Goal: Task Accomplishment & Management: Use online tool/utility

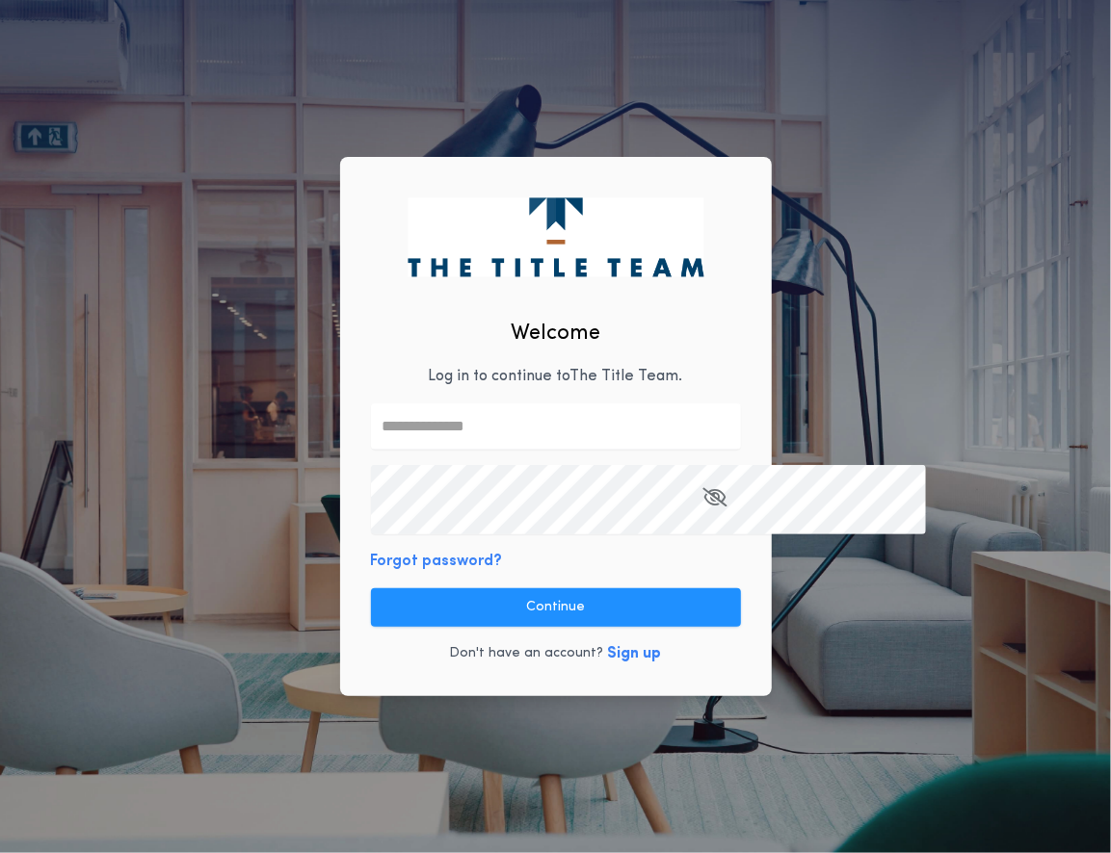
type input "**********"
click at [515, 627] on button "Continue" at bounding box center [556, 608] width 370 height 39
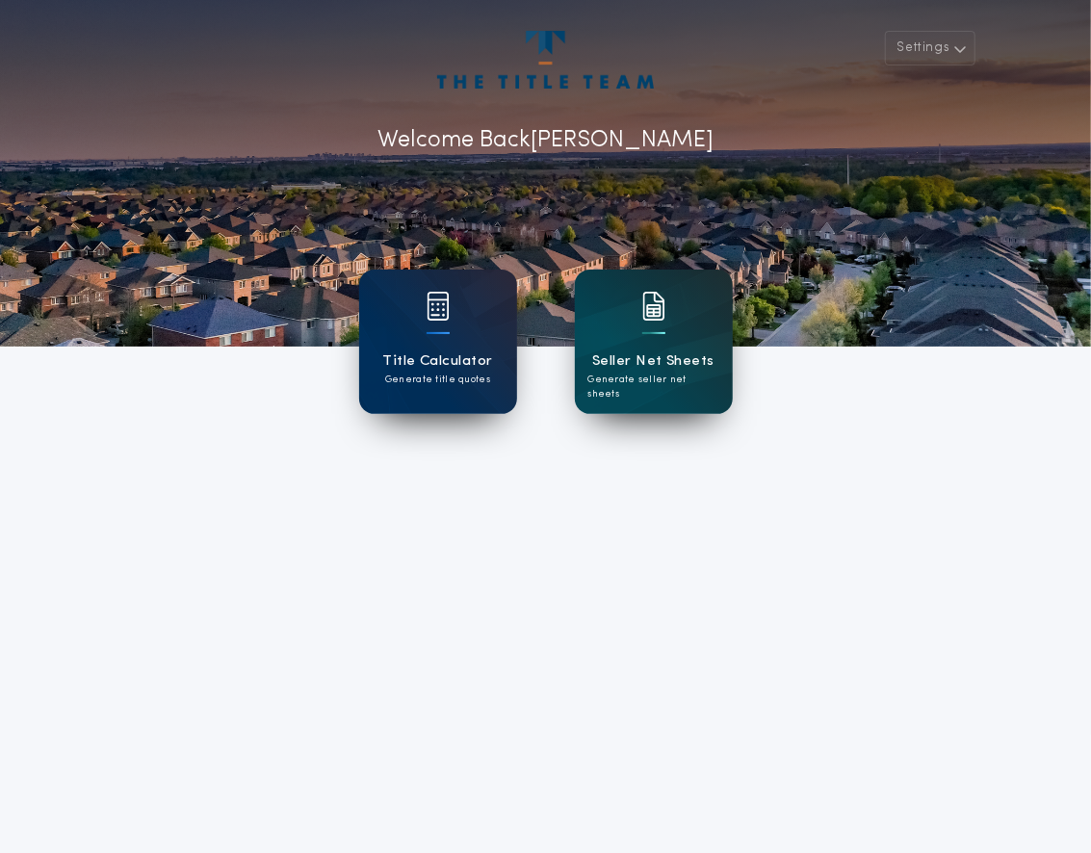
click at [684, 365] on div "Seller Net Sheets Generate seller net sheets" at bounding box center [654, 342] width 158 height 144
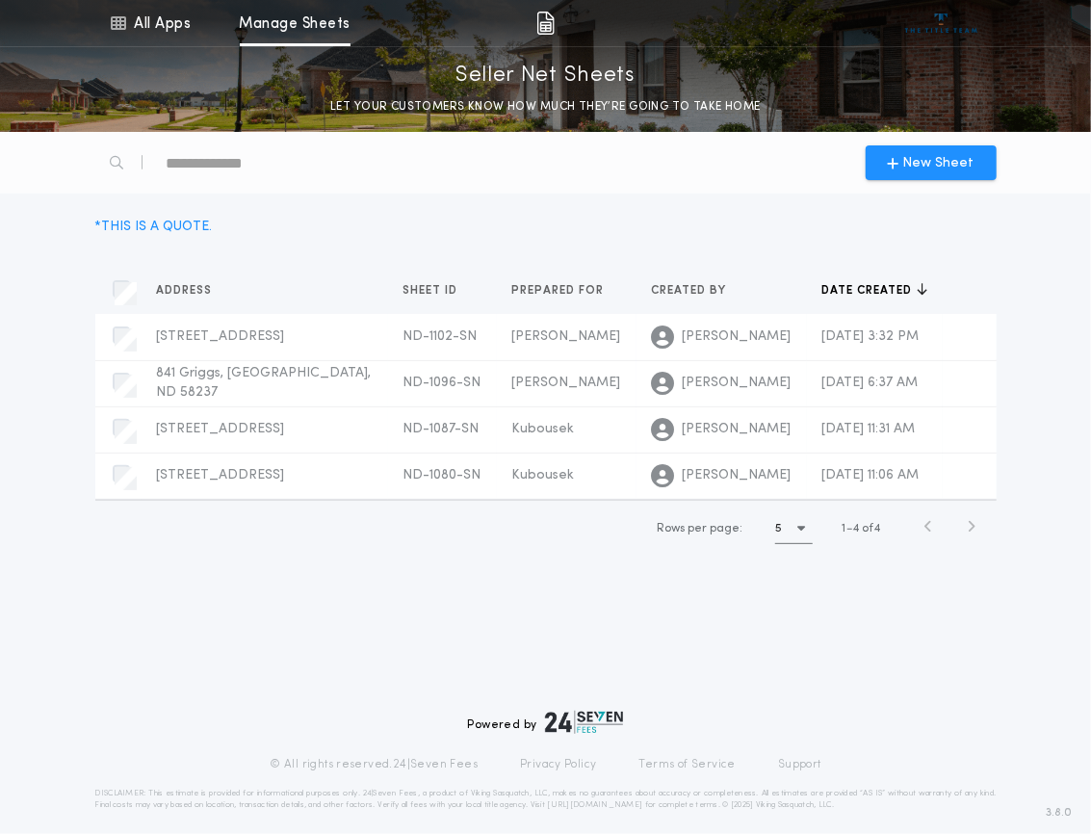
click at [921, 173] on span "New Sheet" at bounding box center [939, 163] width 71 height 20
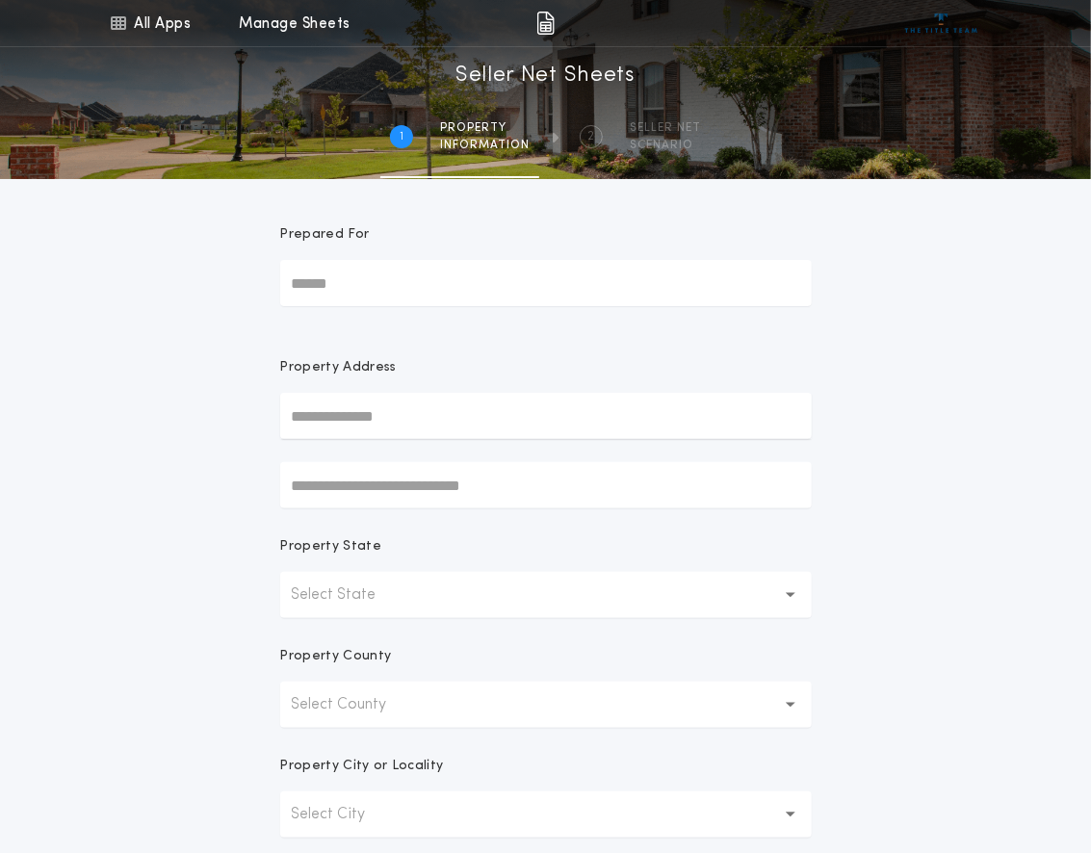
click at [323, 306] on input "Prepared For" at bounding box center [546, 283] width 532 height 46
type input "******"
click at [415, 439] on input "text" at bounding box center [546, 416] width 532 height 46
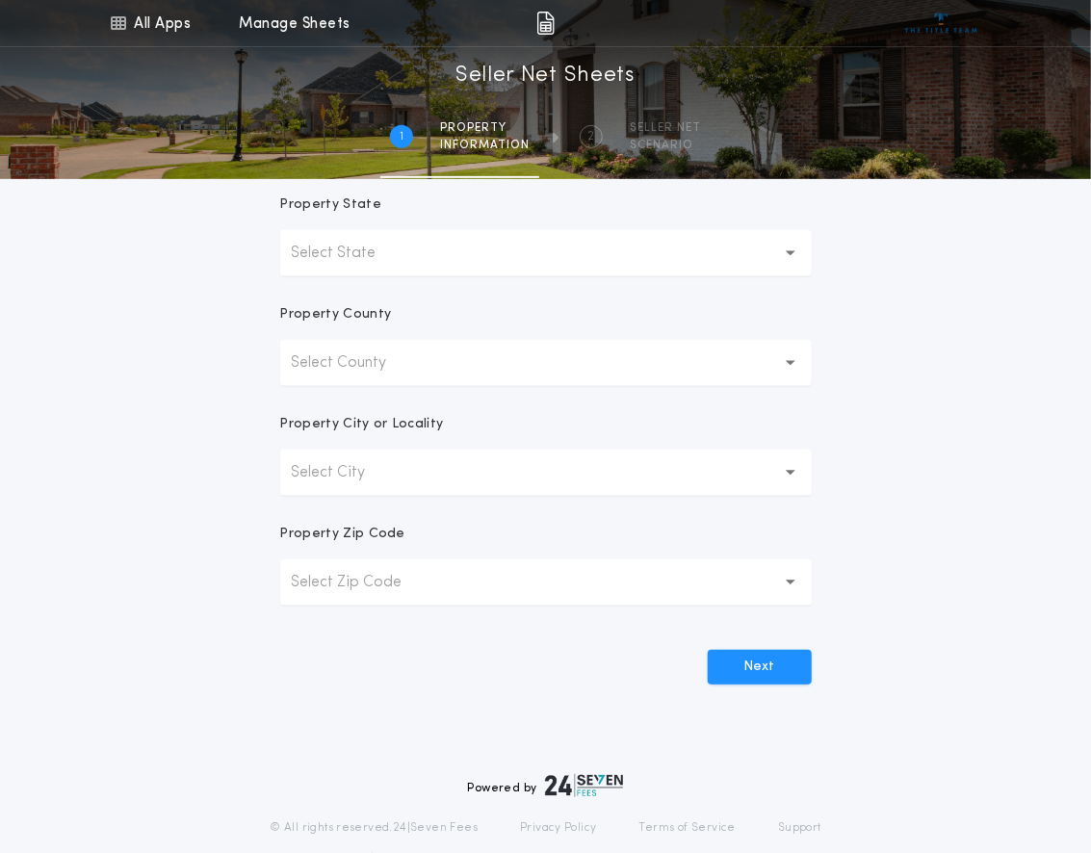
scroll to position [337, 0]
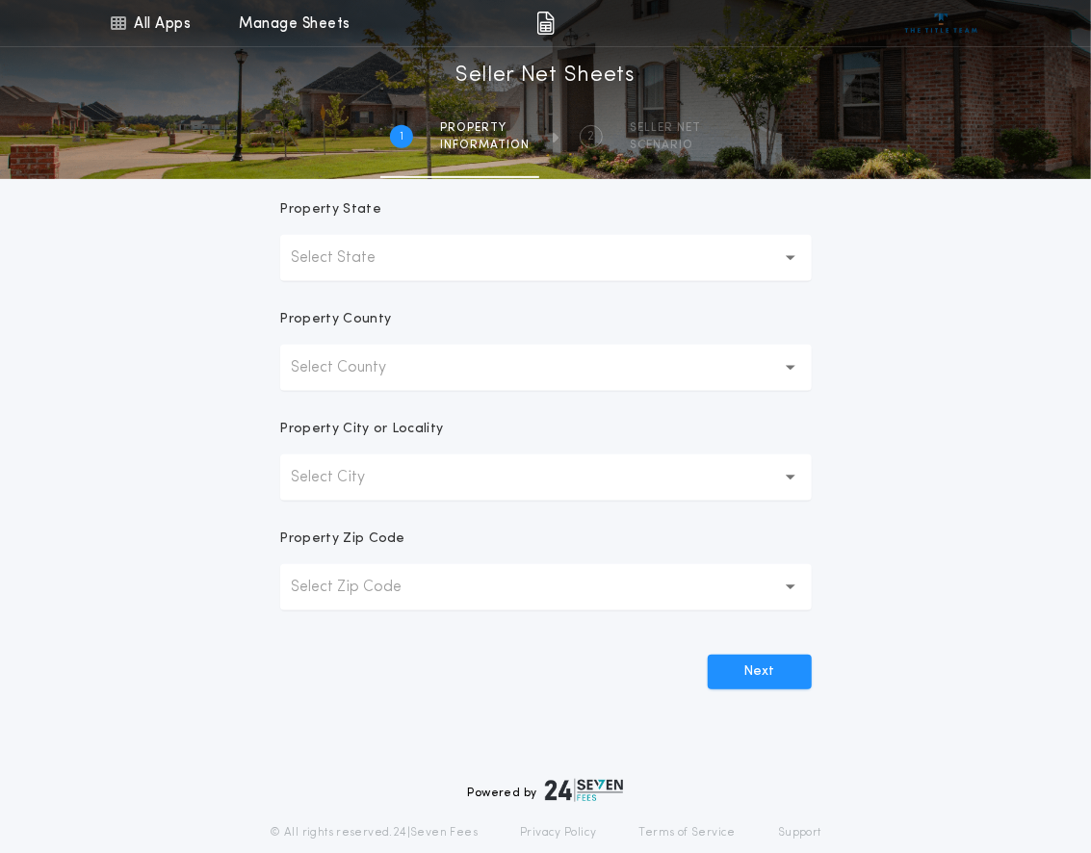
type input "**********"
click at [760, 281] on button "Select State" at bounding box center [546, 258] width 532 height 46
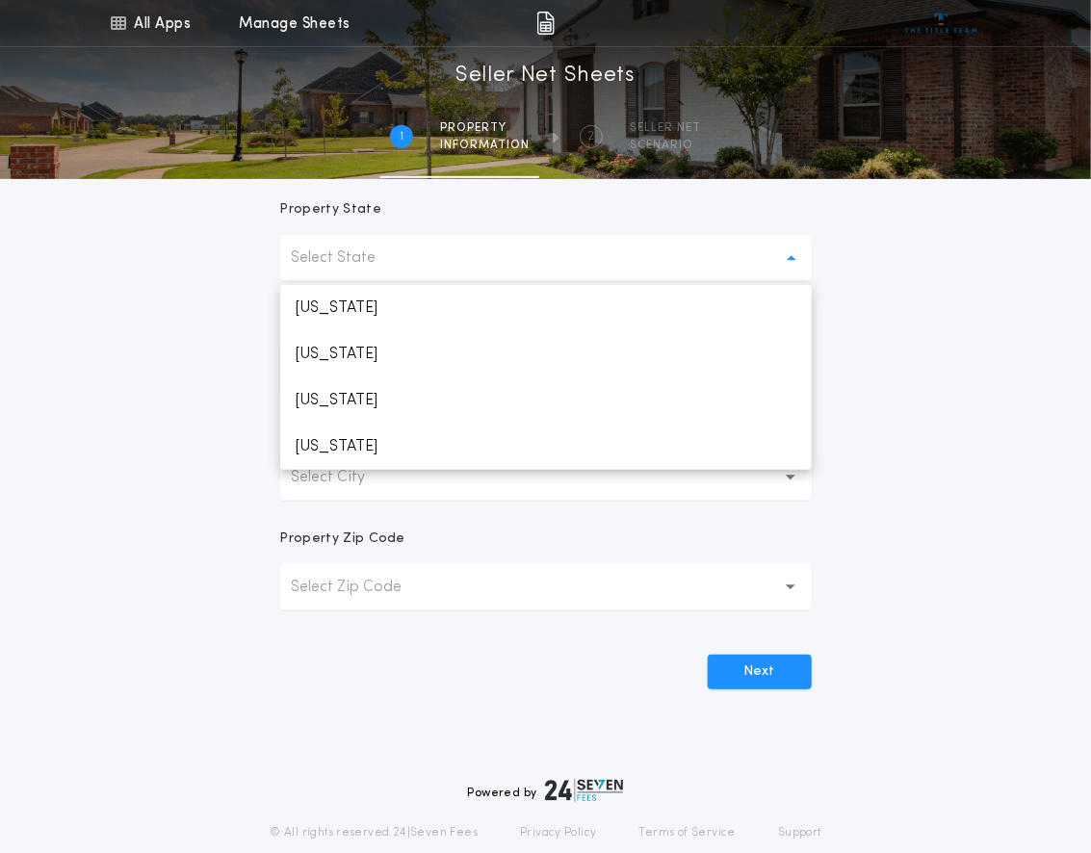
click at [438, 424] on p "[US_STATE]" at bounding box center [546, 401] width 532 height 46
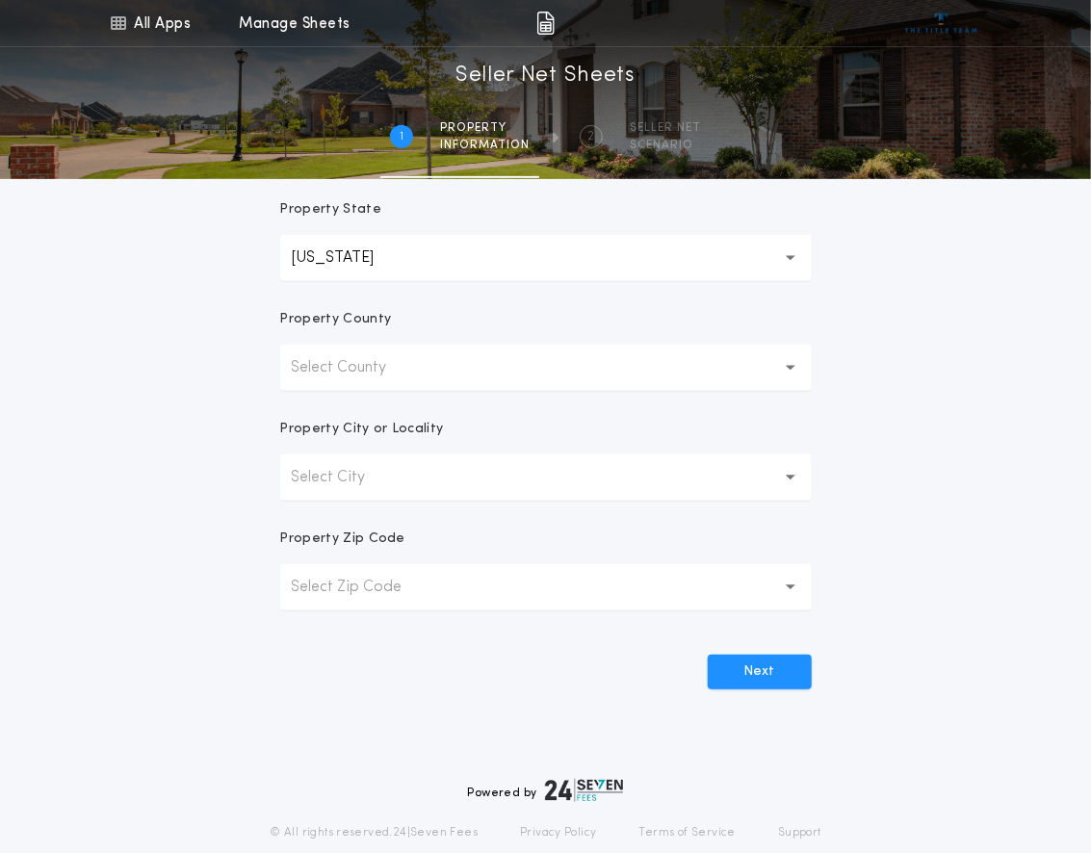
click at [502, 391] on button "Select County" at bounding box center [546, 368] width 532 height 46
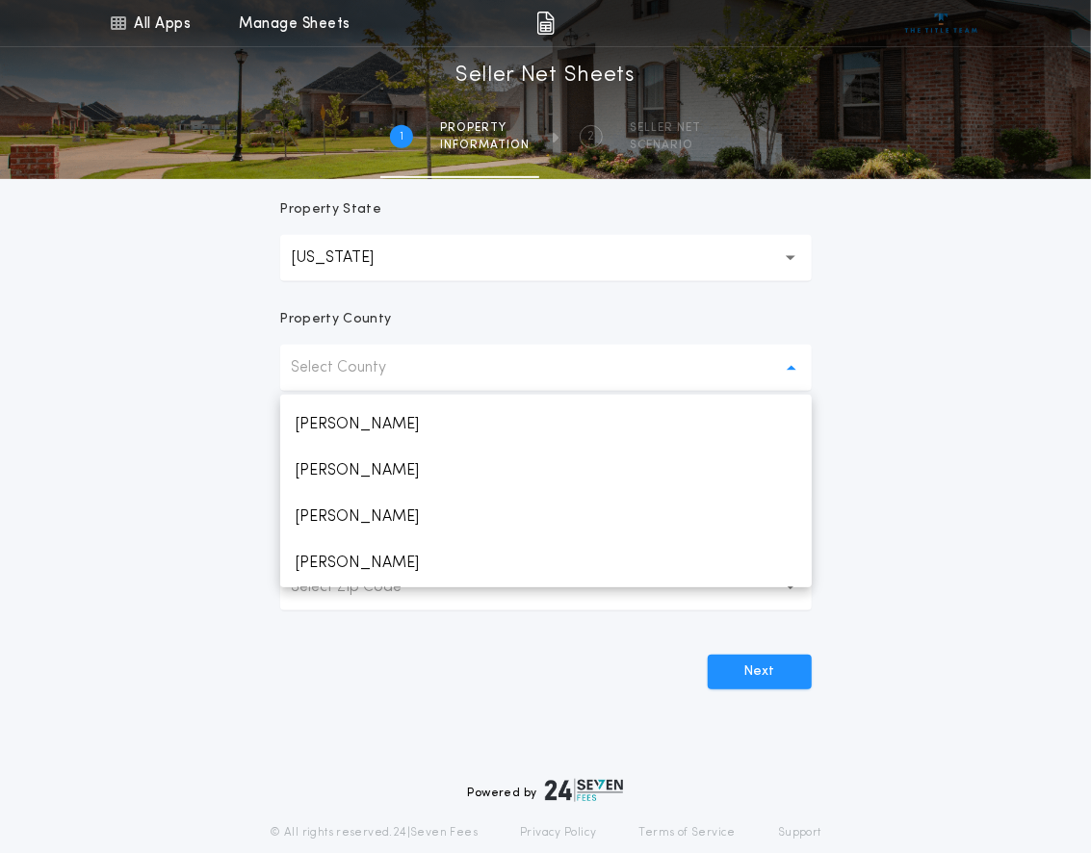
scroll to position [3400, 0]
click at [363, 449] on p "[PERSON_NAME]" at bounding box center [546, 426] width 532 height 46
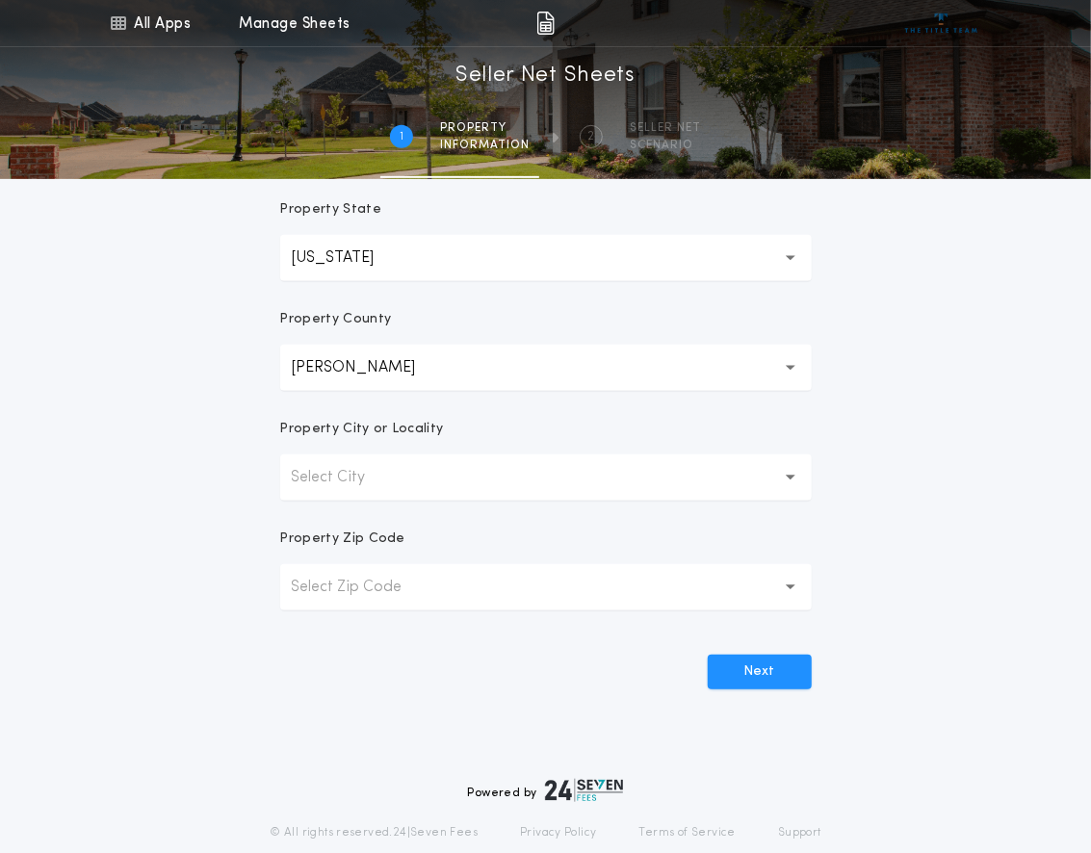
click at [397, 489] on p "Select City" at bounding box center [344, 477] width 105 height 23
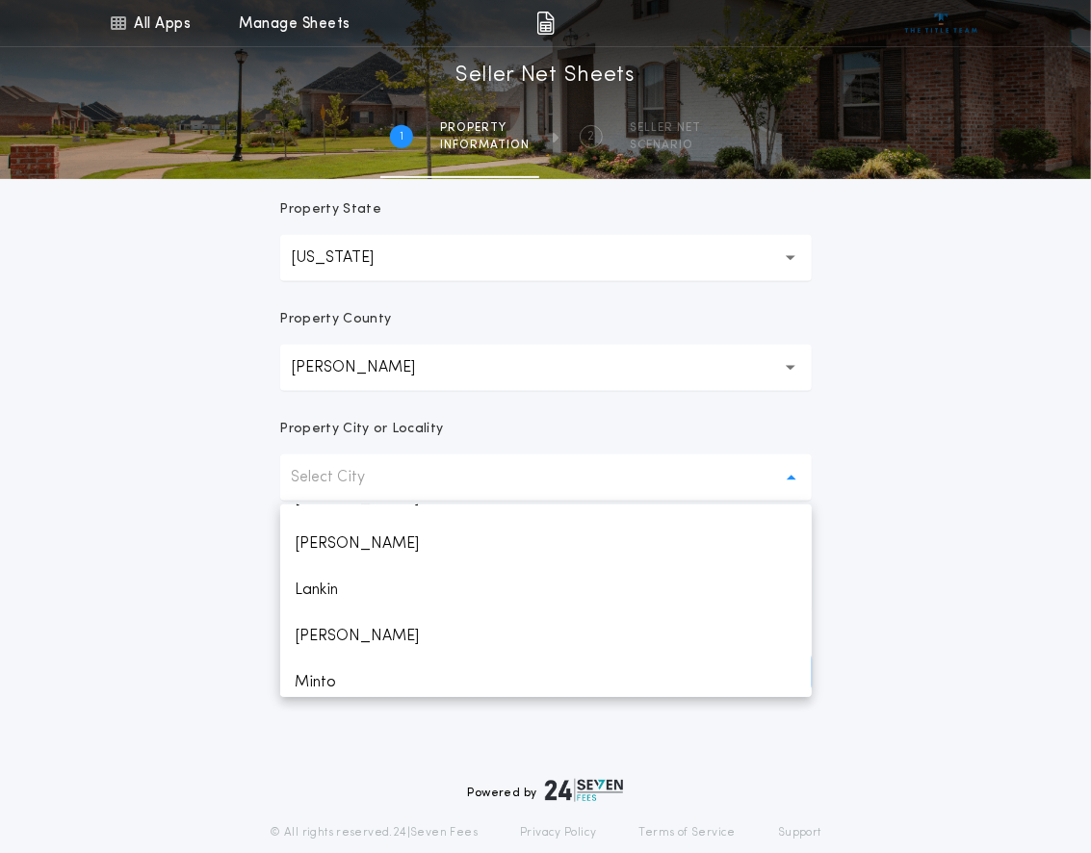
scroll to position [636, 0]
click at [416, 331] on p "Grafton" at bounding box center [546, 308] width 532 height 46
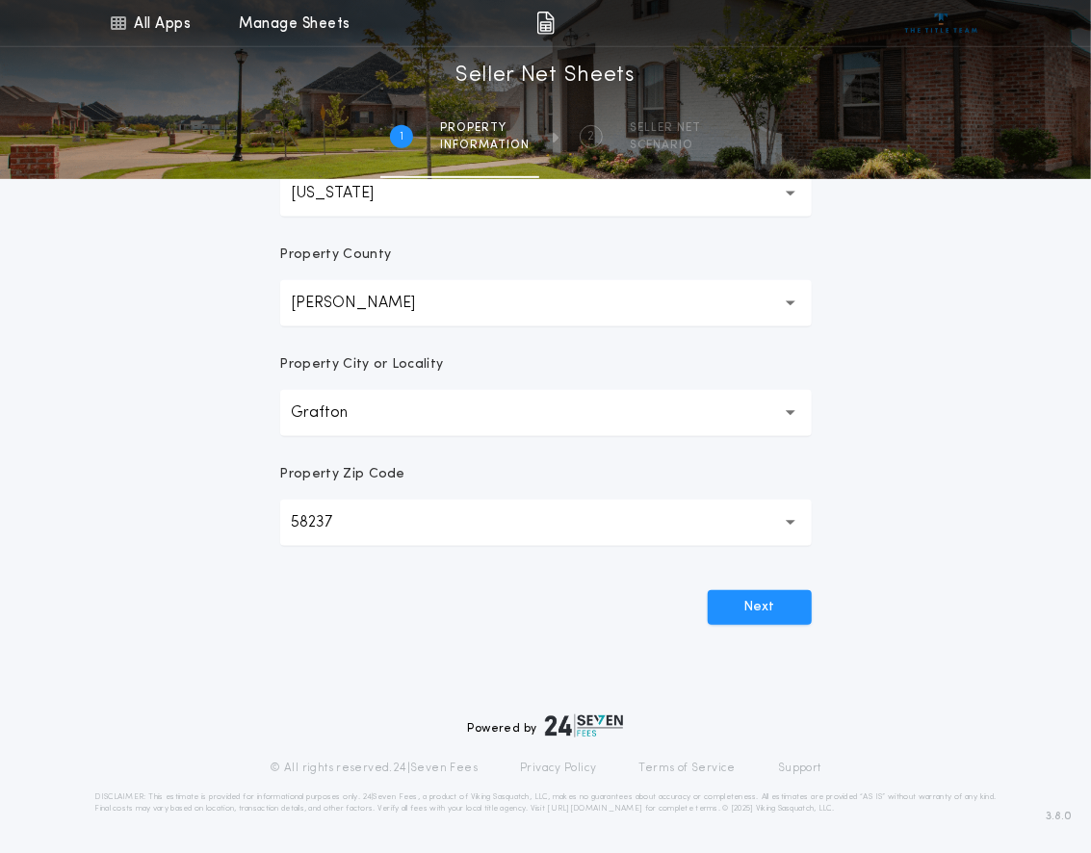
scroll to position [676, 0]
click at [736, 625] on button "Next" at bounding box center [760, 607] width 104 height 35
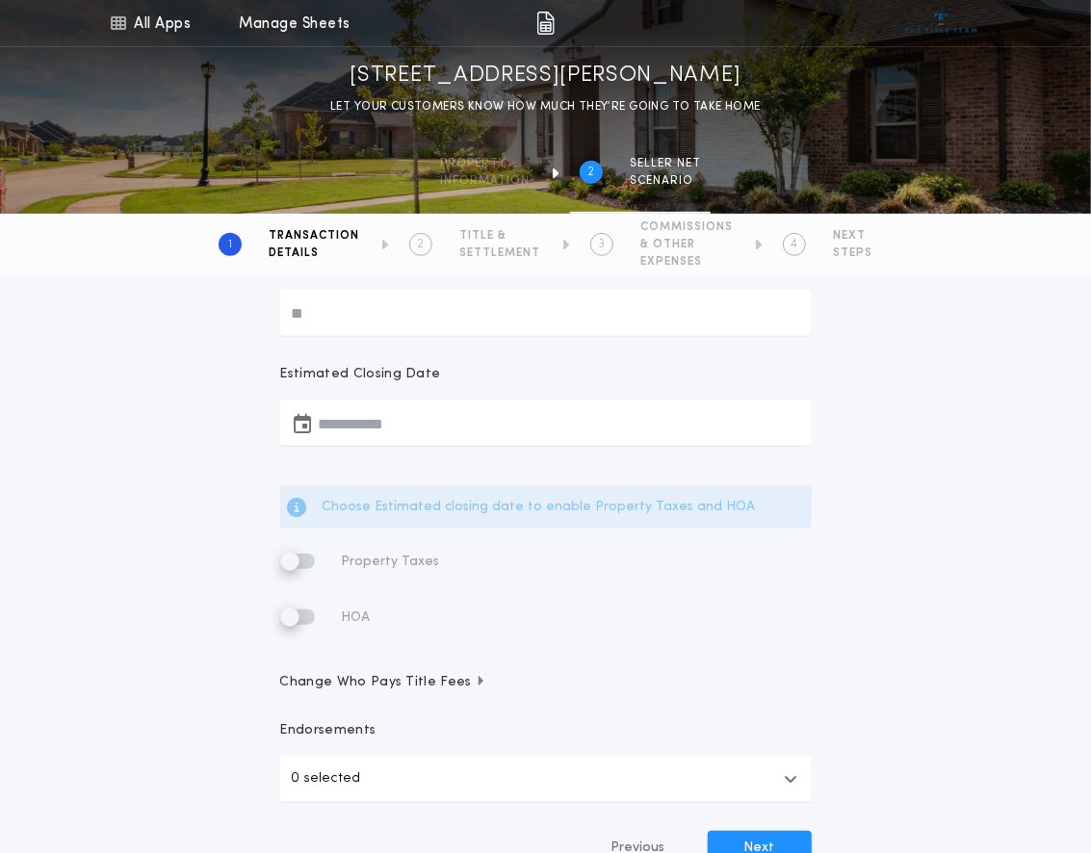
scroll to position [294, 0]
click at [331, 338] on input "Existing Loan Payoff" at bounding box center [546, 315] width 532 height 46
type input "********"
click at [342, 448] on button "button" at bounding box center [546, 425] width 532 height 46
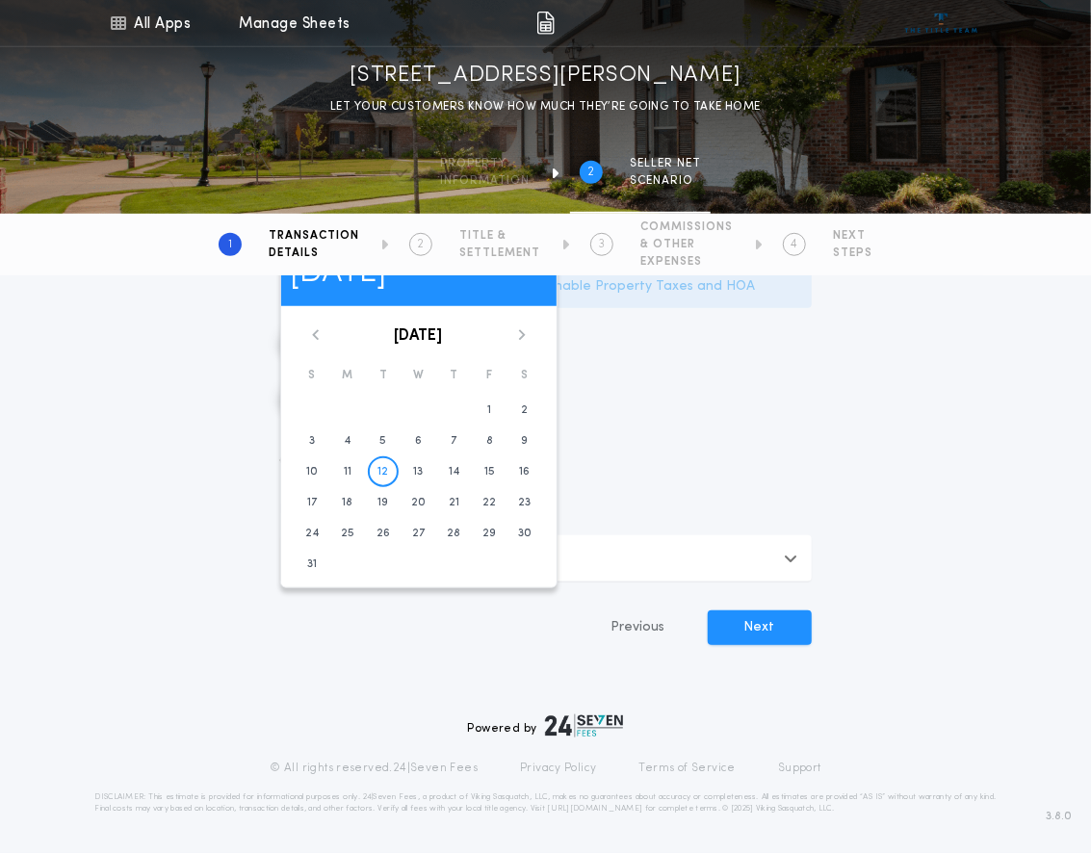
scroll to position [730, 0]
click at [528, 341] on icon at bounding box center [522, 335] width 12 height 12
click at [399, 549] on button "30" at bounding box center [383, 533] width 31 height 31
type input "**********"
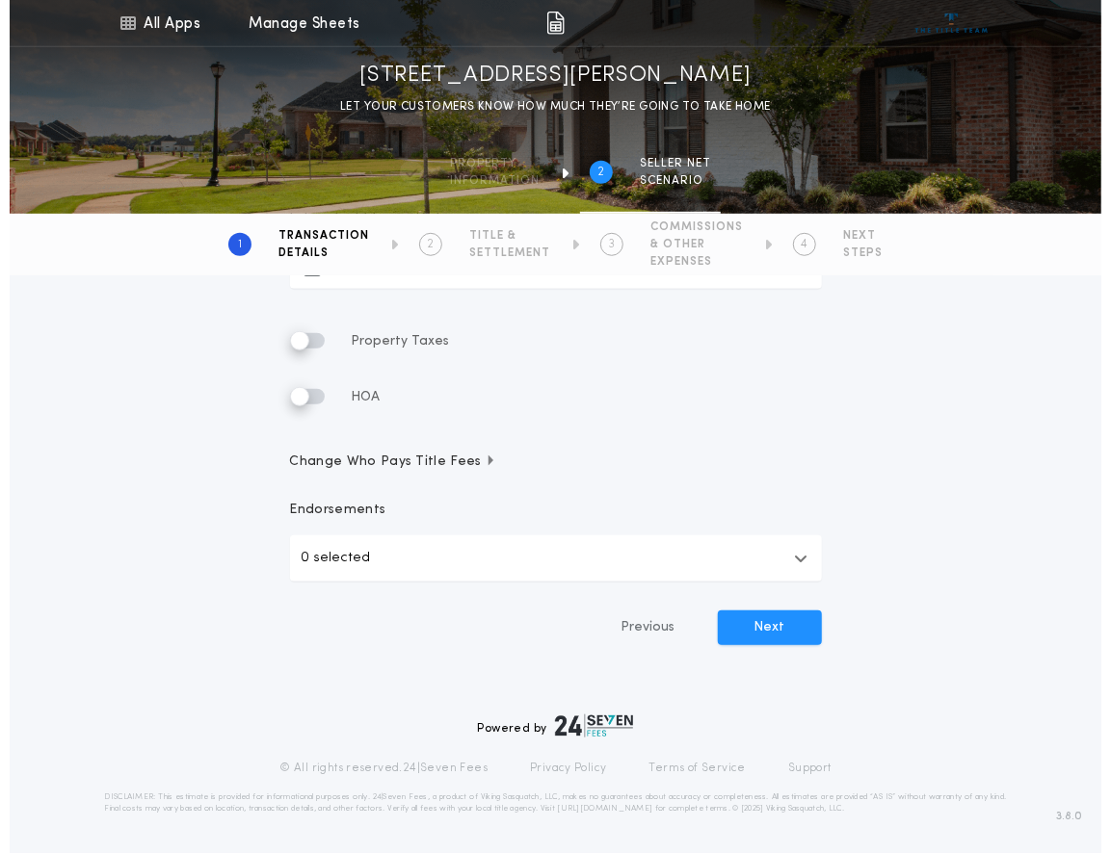
scroll to position [506, 0]
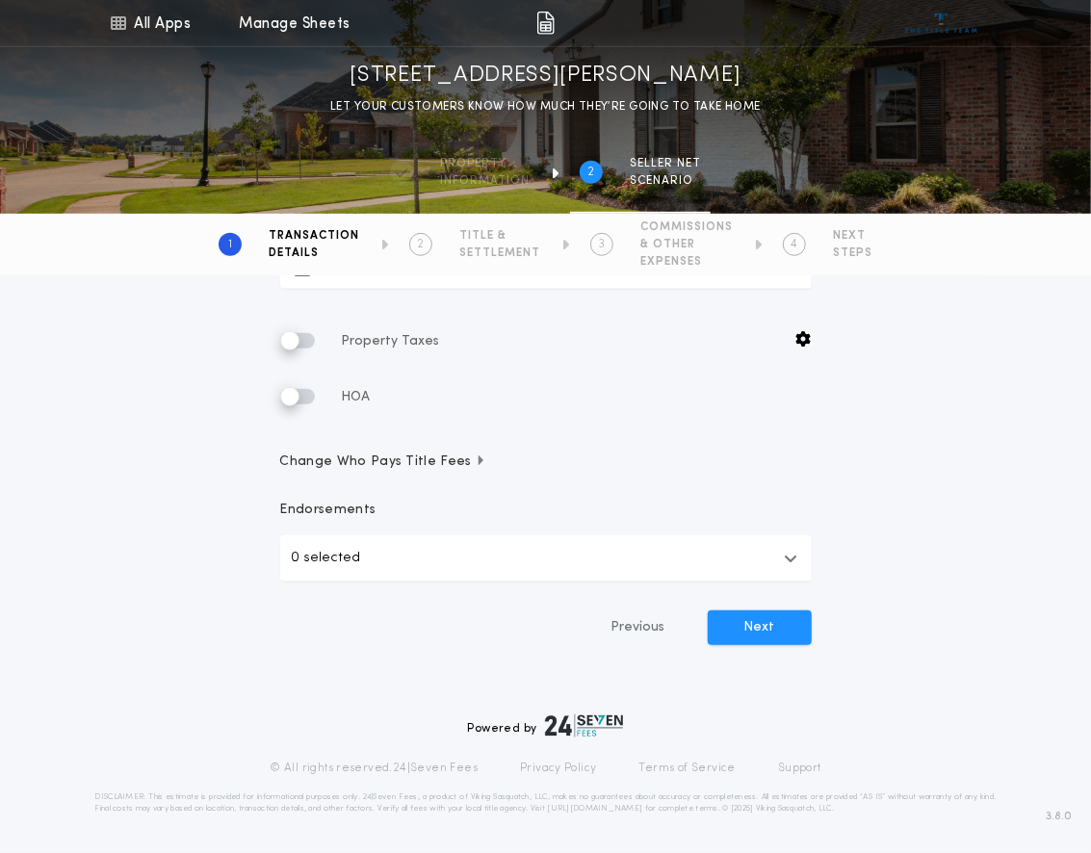
click at [434, 349] on span "Property Taxes" at bounding box center [388, 341] width 102 height 14
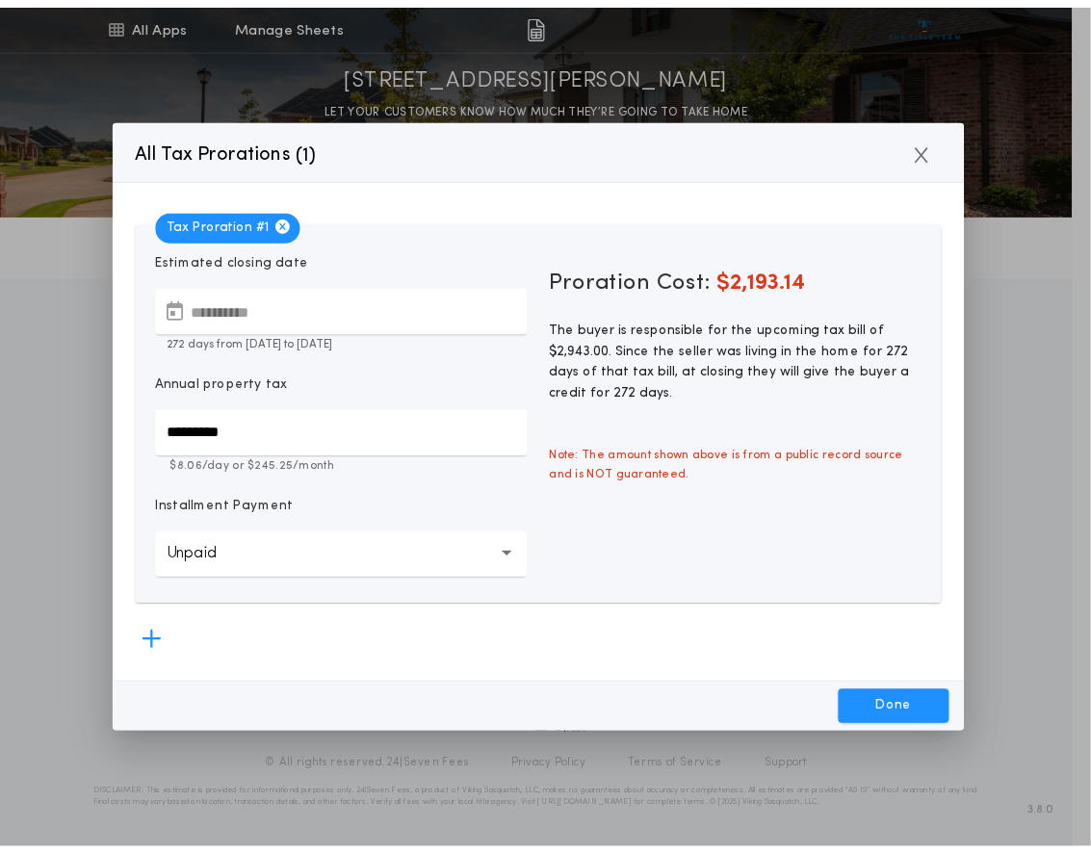
scroll to position [47, 0]
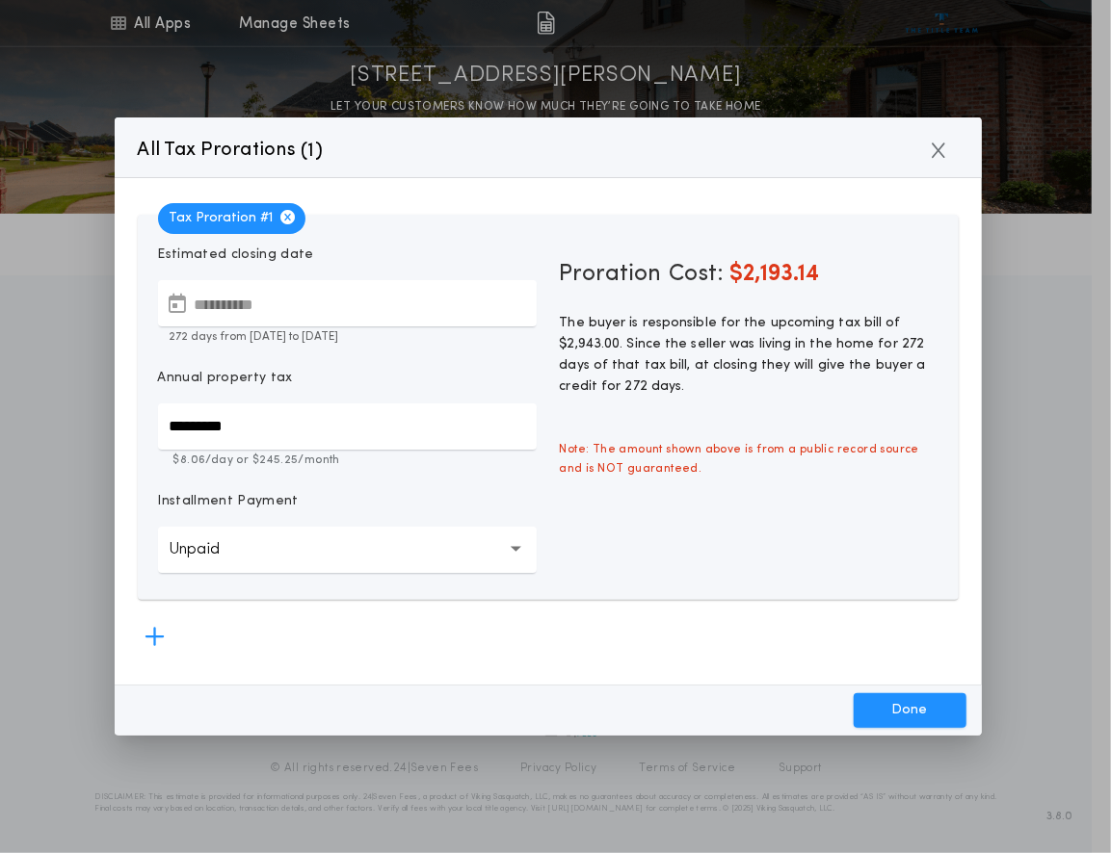
click at [898, 711] on button "Done" at bounding box center [909, 711] width 113 height 35
type input "*****"
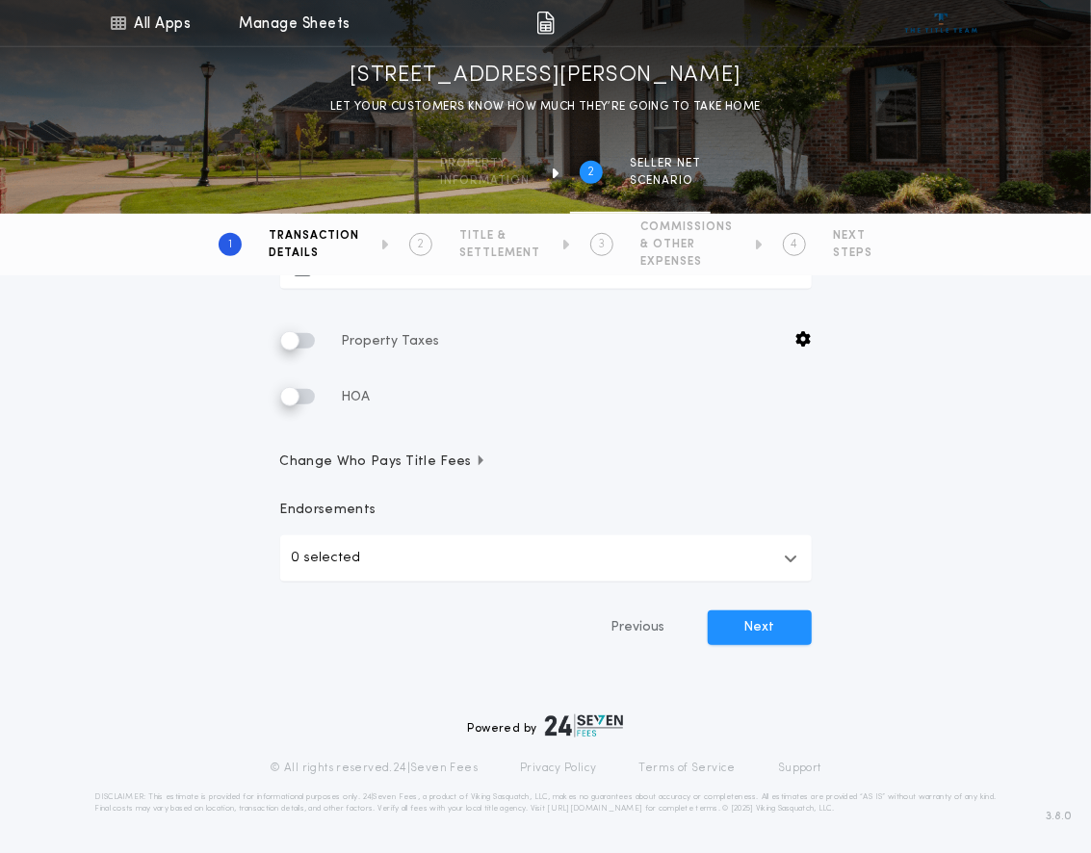
click at [487, 472] on span "Change Who Pays Title Fees" at bounding box center [383, 462] width 207 height 19
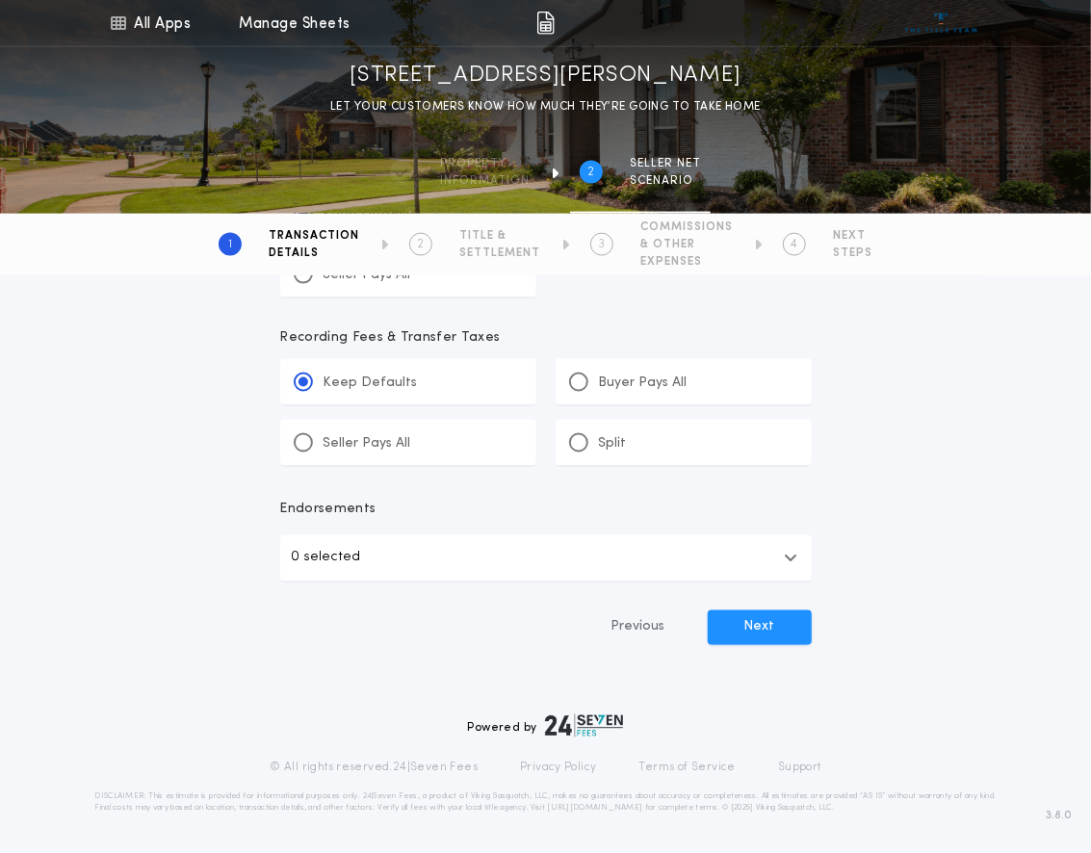
scroll to position [1248, 0]
click at [770, 611] on button "Next" at bounding box center [760, 628] width 104 height 35
click at [495, 261] on span "SETTLEMENT" at bounding box center [499, 253] width 81 height 15
click at [765, 615] on button "Next" at bounding box center [760, 628] width 104 height 35
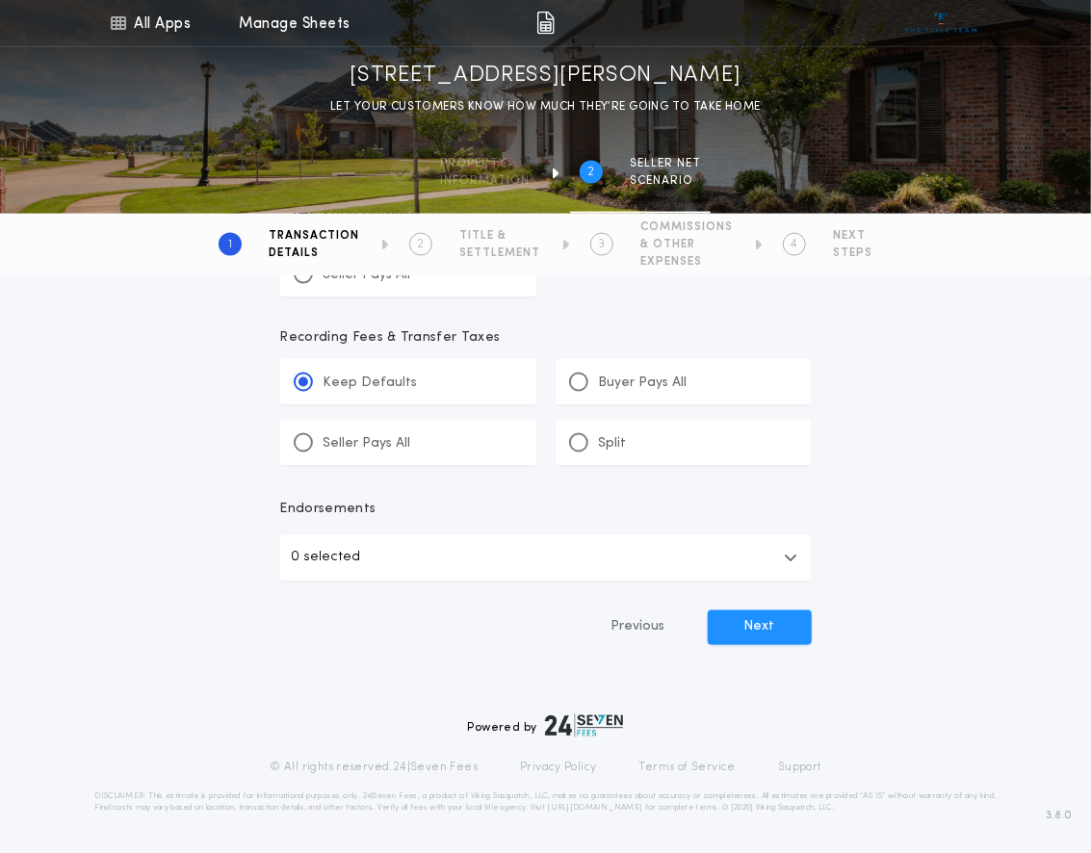
click at [736, 612] on button "Next" at bounding box center [760, 628] width 104 height 35
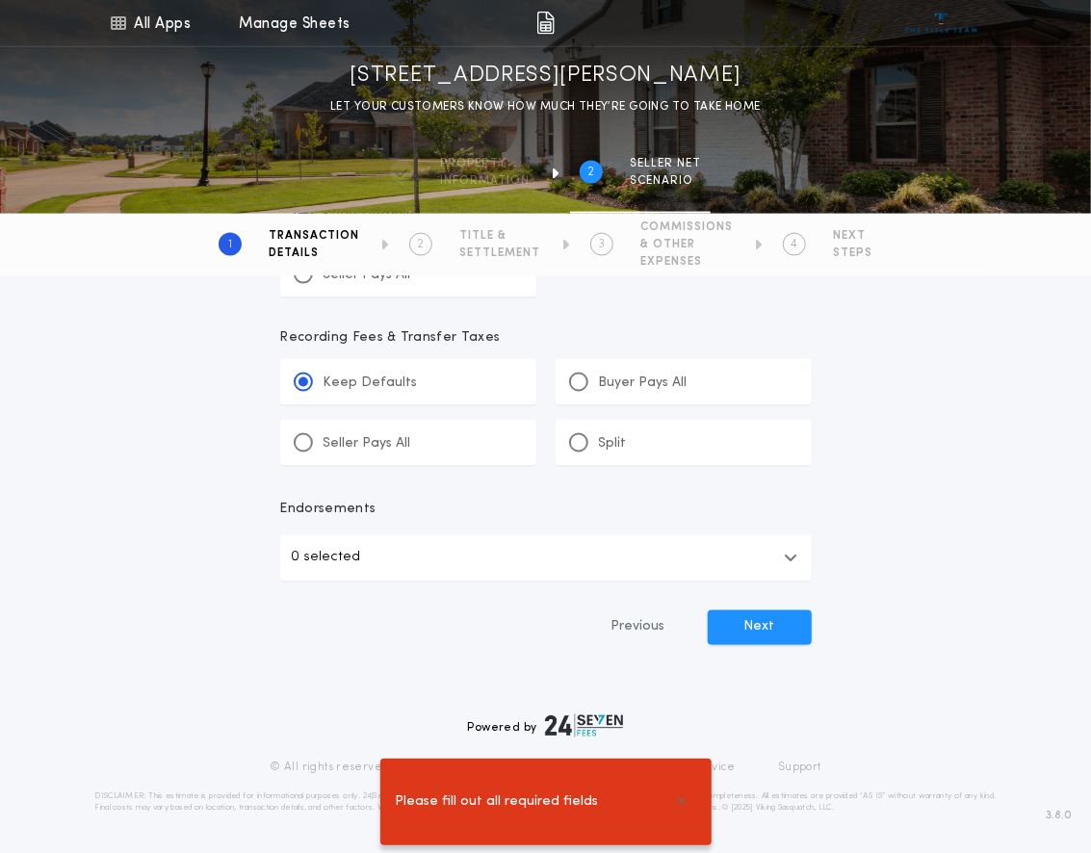
click at [731, 611] on button "Next" at bounding box center [760, 628] width 104 height 35
click at [738, 611] on button "Next" at bounding box center [760, 628] width 104 height 35
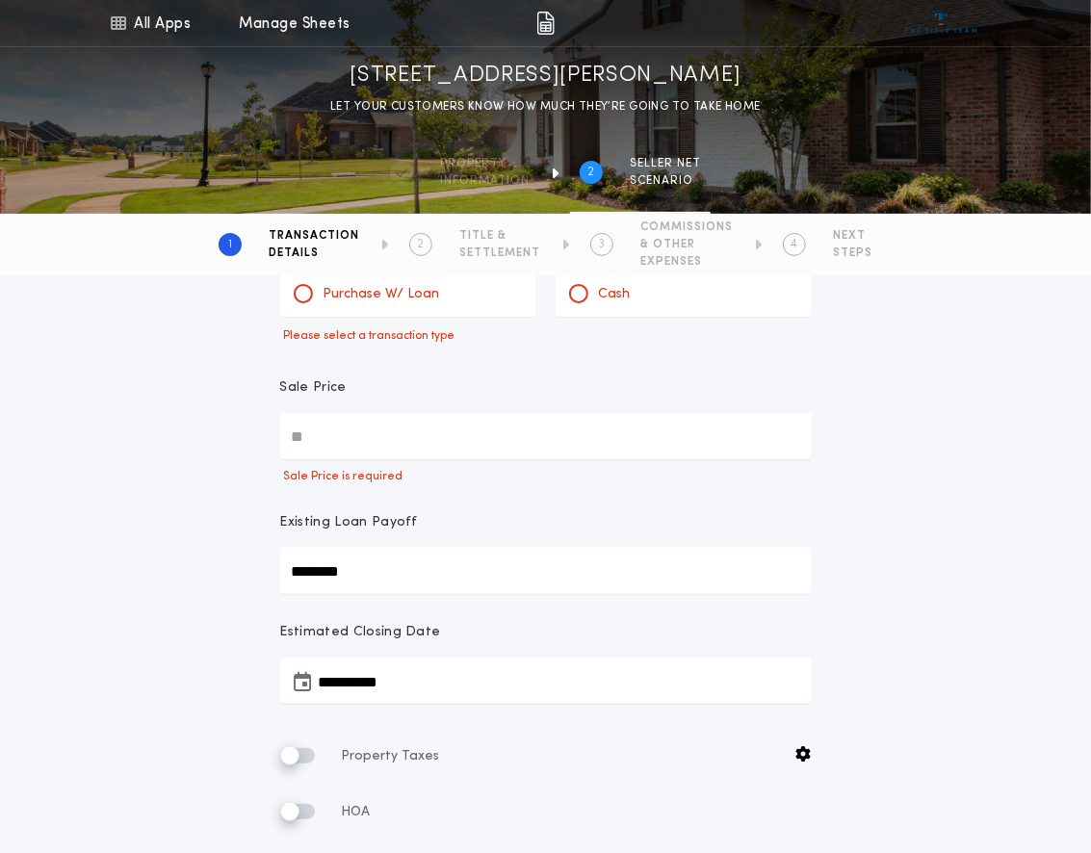
scroll to position [89, 0]
click at [367, 460] on input "Sale Price" at bounding box center [546, 437] width 532 height 46
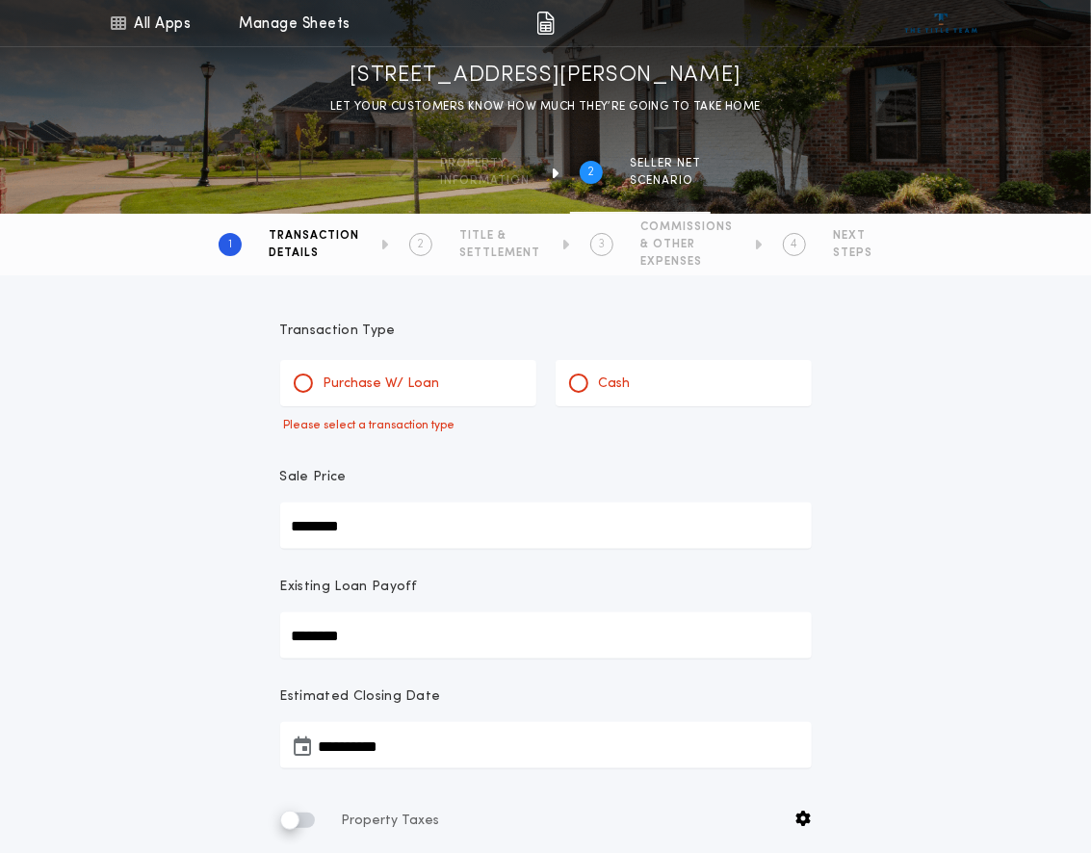
scroll to position [6, 0]
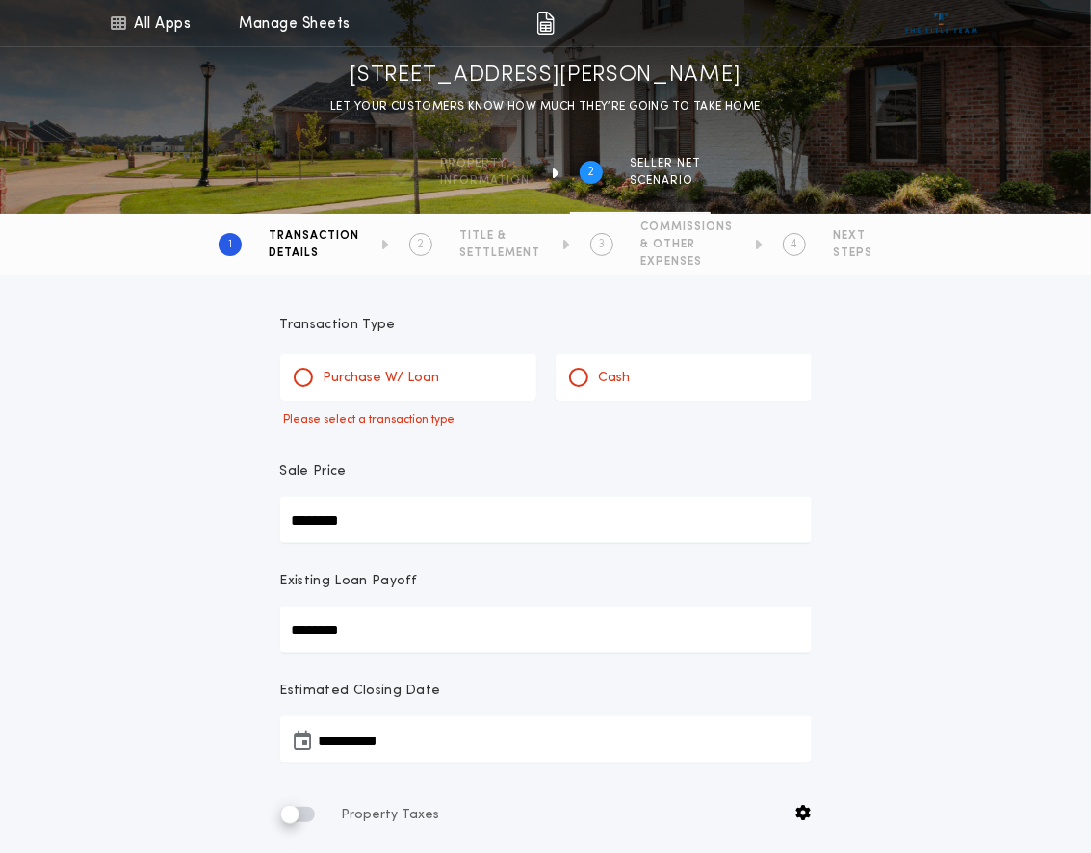
type input "********"
click at [308, 382] on div at bounding box center [304, 378] width 10 height 10
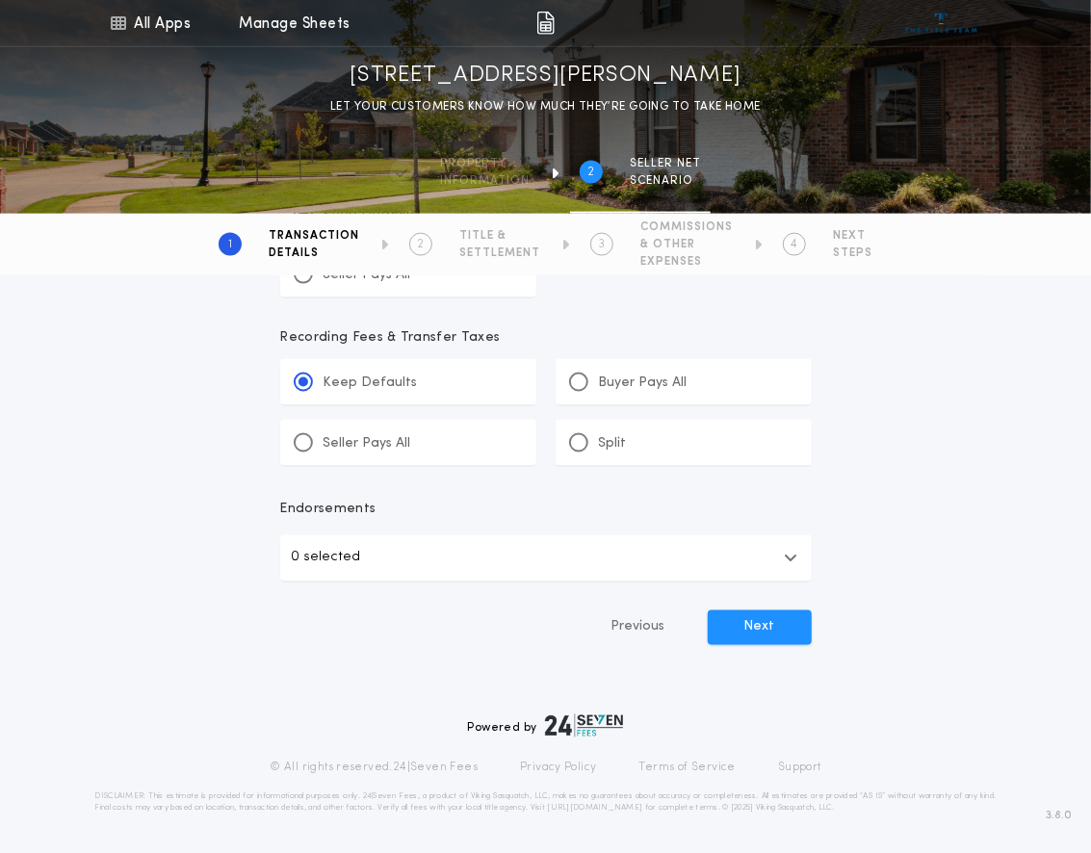
scroll to position [1858, 0]
click at [727, 611] on button "Next" at bounding box center [760, 628] width 104 height 35
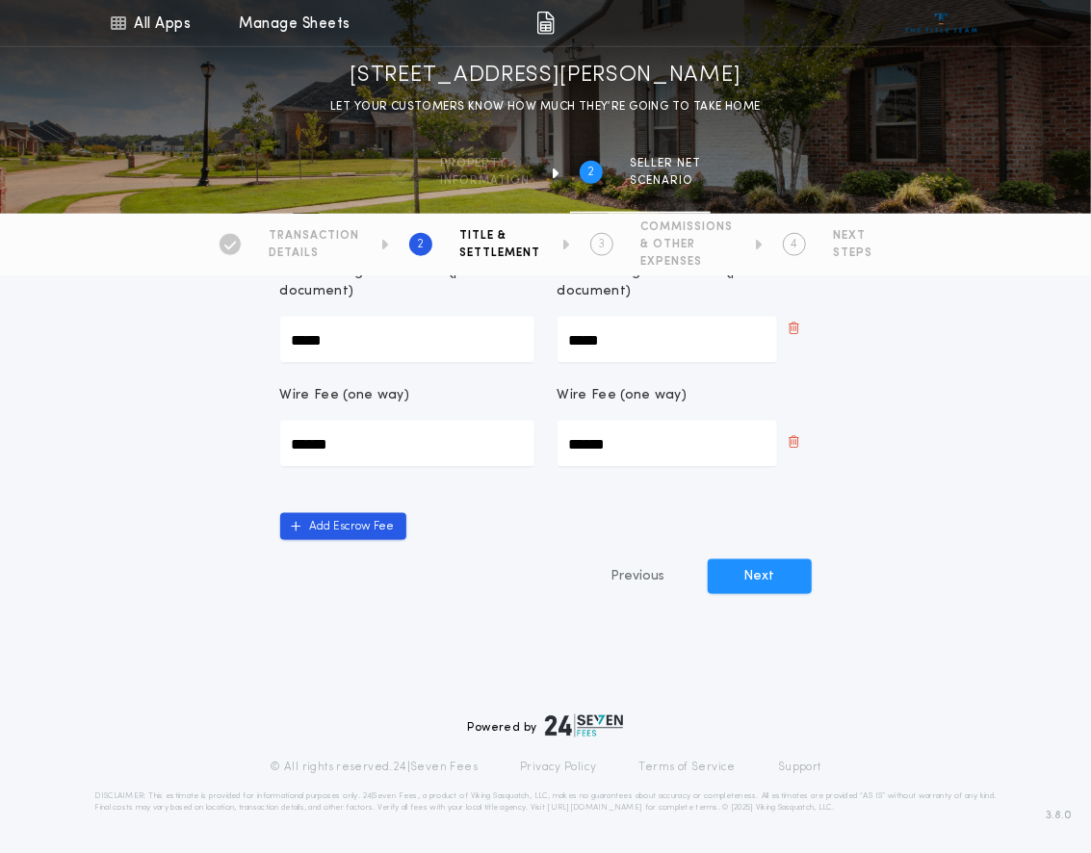
scroll to position [1583, 0]
click at [773, 594] on button "Next" at bounding box center [760, 577] width 104 height 35
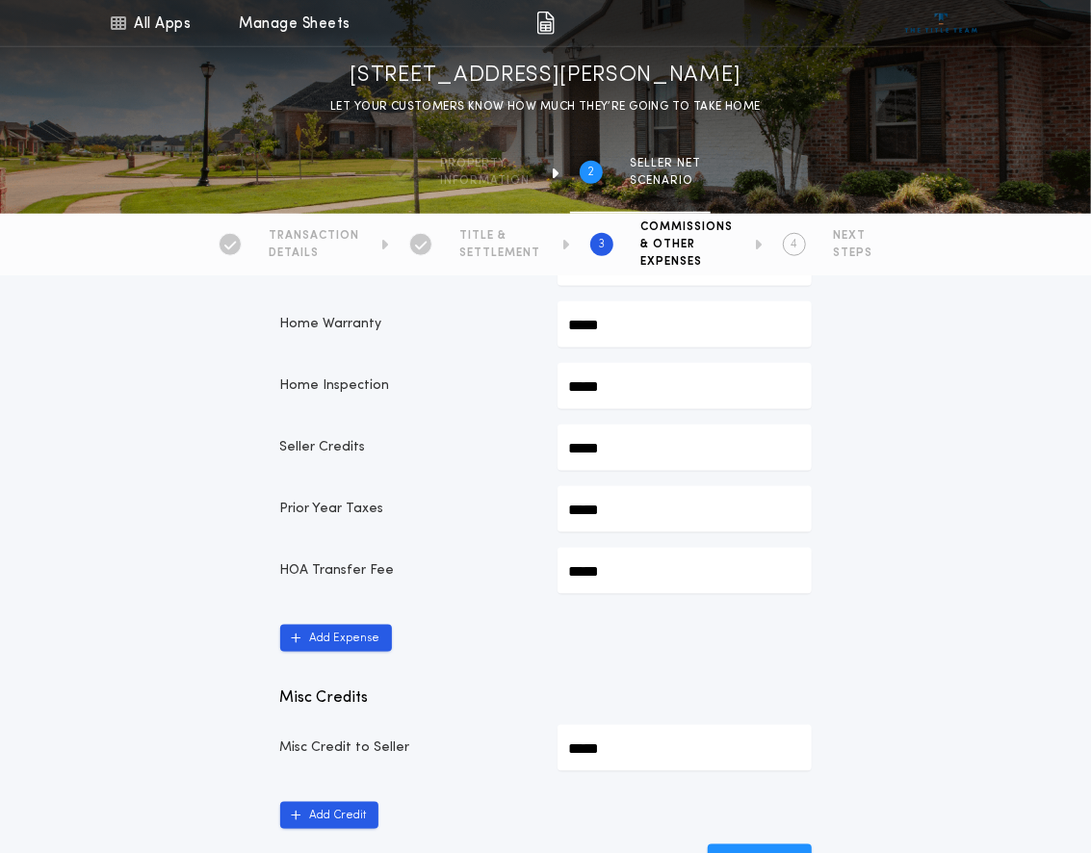
scroll to position [754, 0]
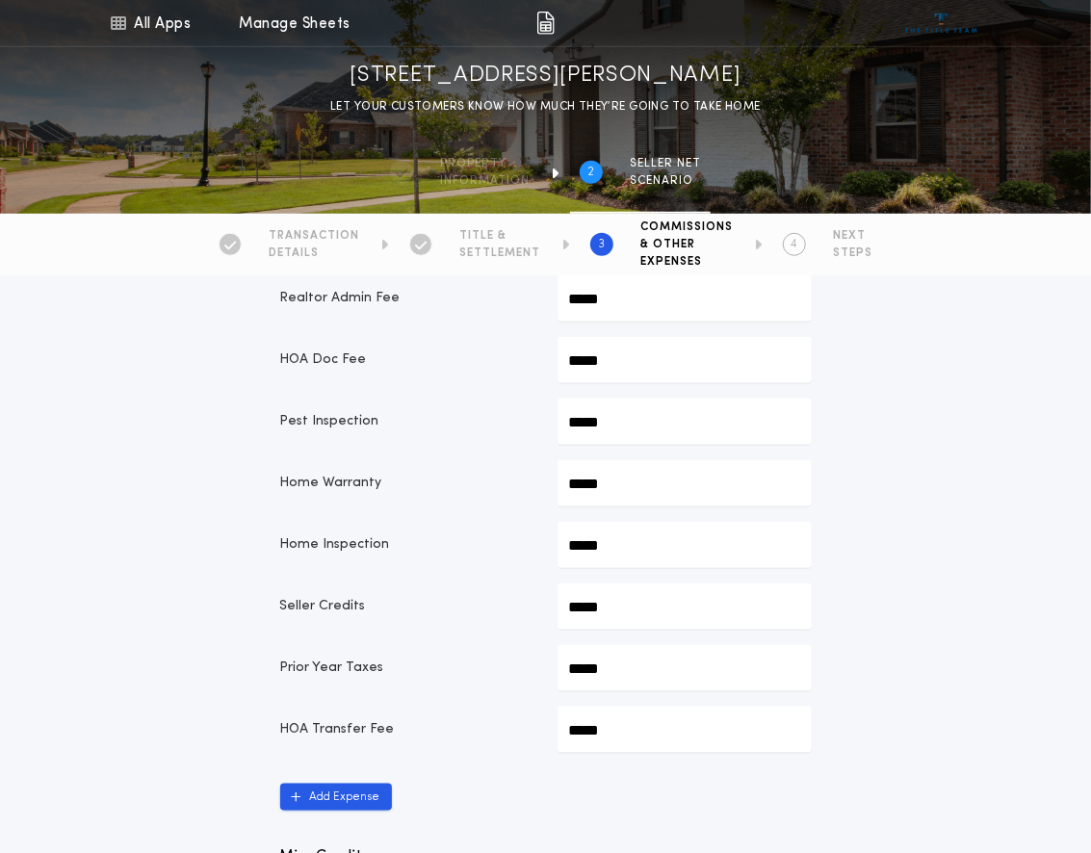
scroll to position [584, 0]
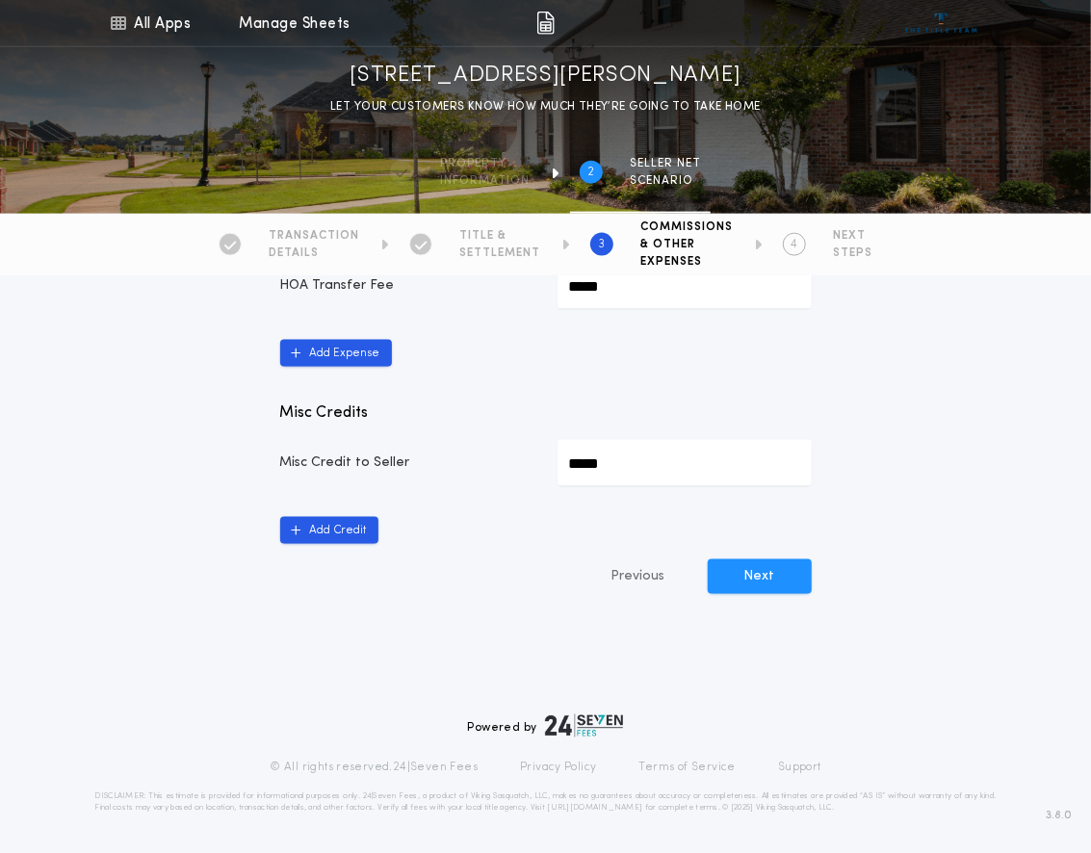
scroll to position [1621, 0]
type input "*******"
click at [785, 594] on button "Next" at bounding box center [760, 577] width 104 height 35
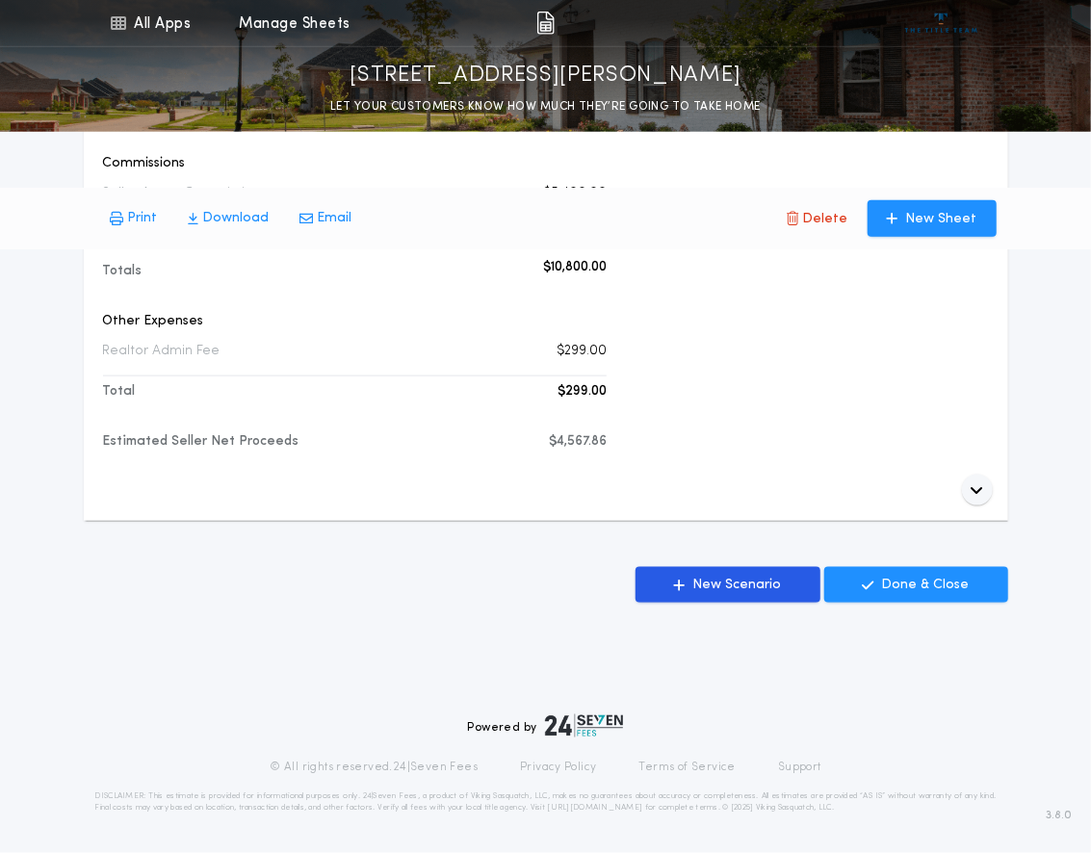
scroll to position [1551, 0]
click at [934, 576] on p "Done & Close" at bounding box center [926, 585] width 88 height 19
